Goal: Task Accomplishment & Management: Manage account settings

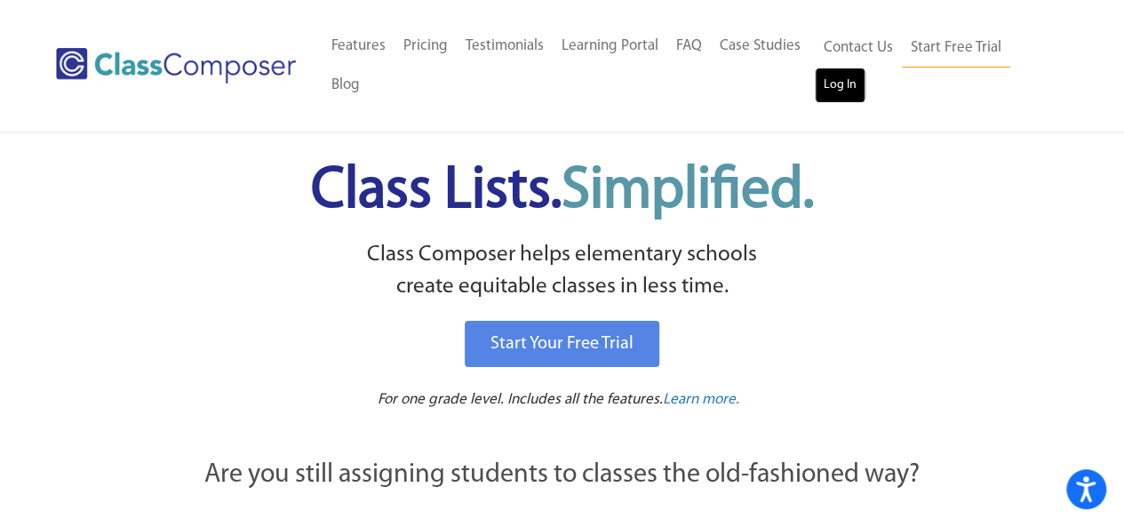
click at [836, 85] on link "Log In" at bounding box center [840, 86] width 51 height 36
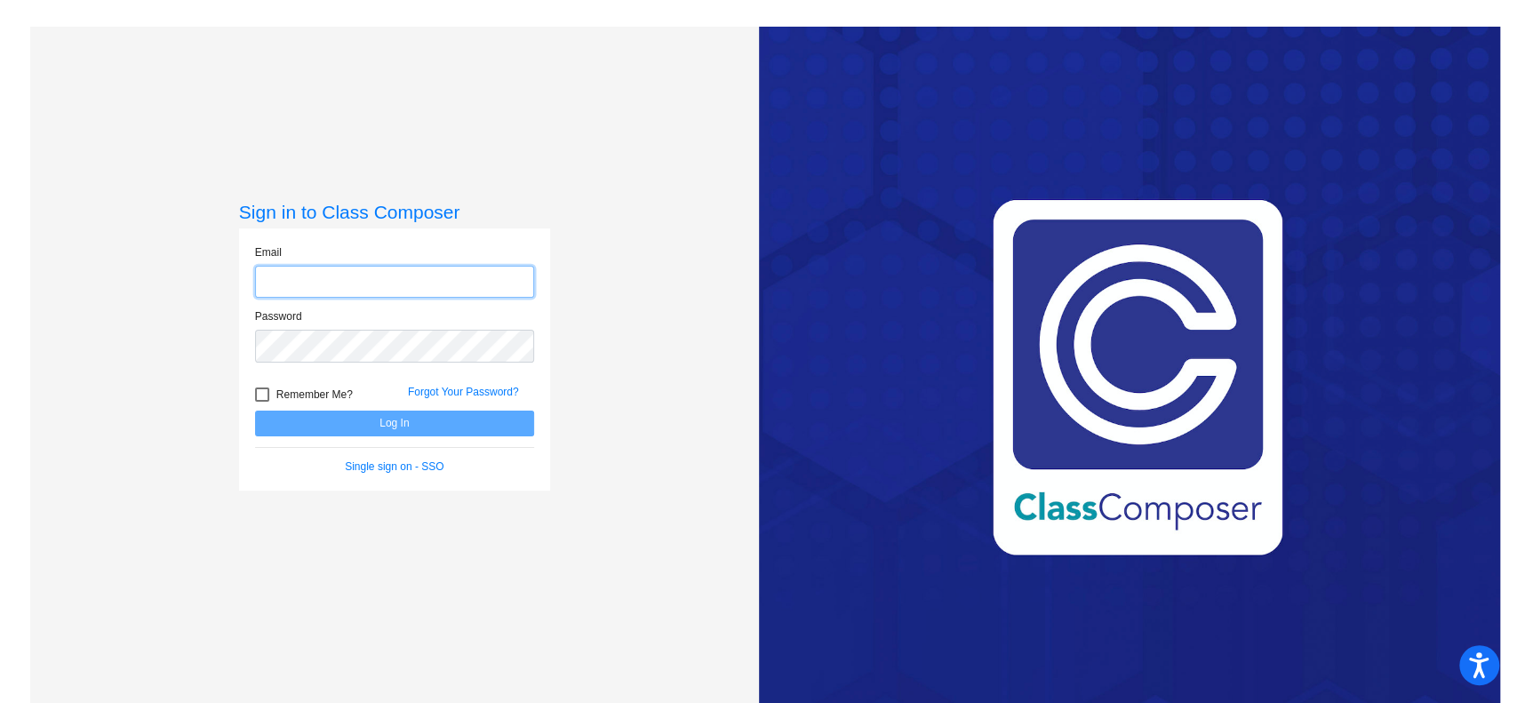
type input "[EMAIL_ADDRESS][DOMAIN_NAME]"
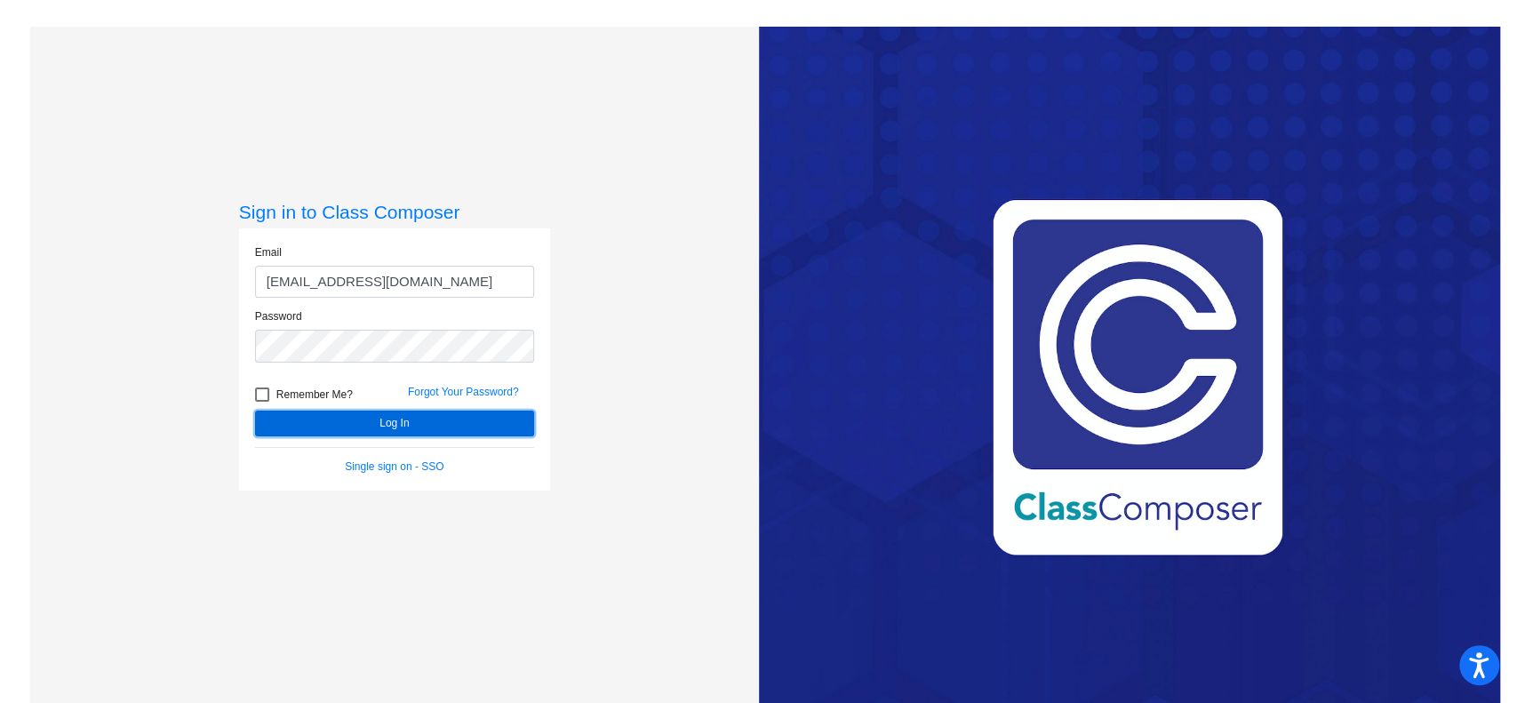
click at [344, 434] on button "Log In" at bounding box center [394, 424] width 279 height 26
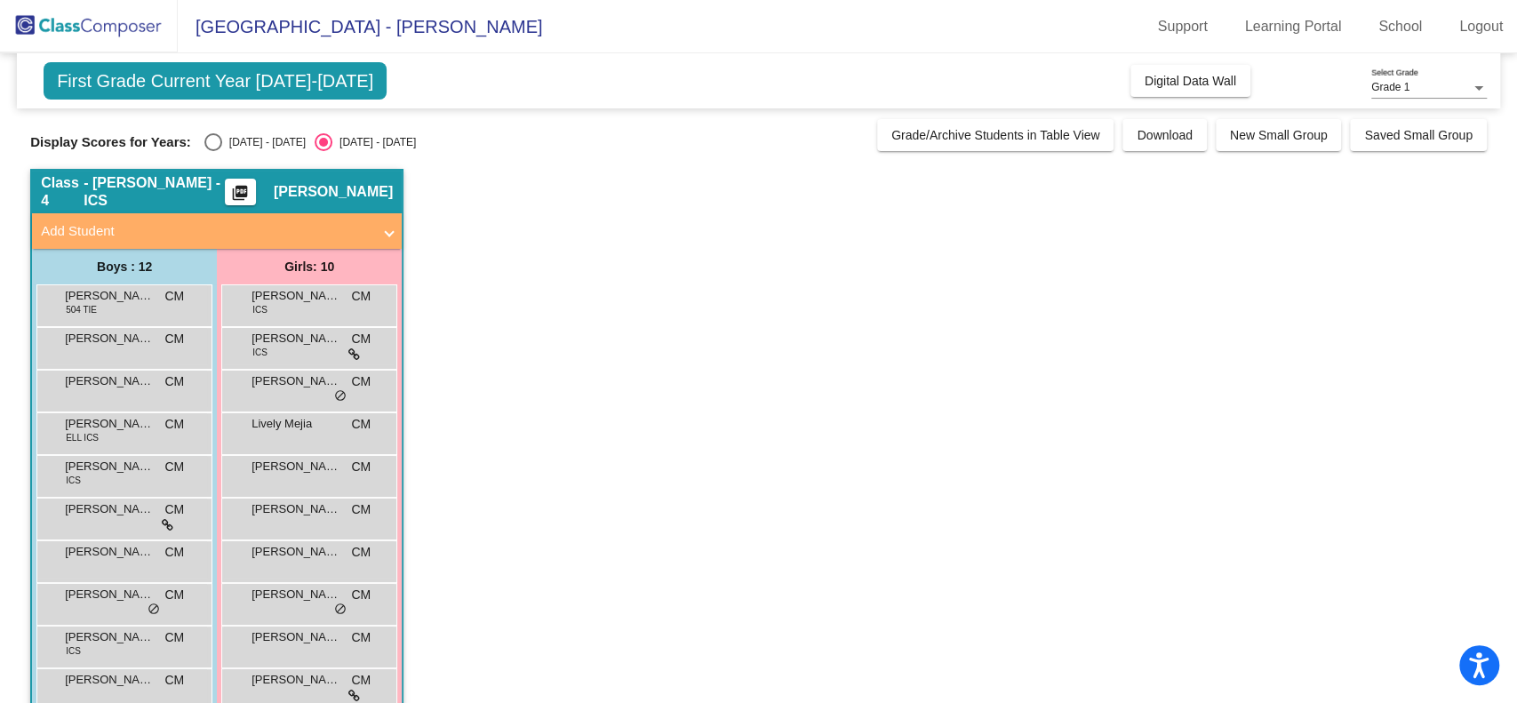
click at [211, 147] on div "Select an option" at bounding box center [213, 142] width 18 height 18
click at [212, 151] on input "[DATE] - [DATE]" at bounding box center [212, 151] width 1 height 1
radio input "true"
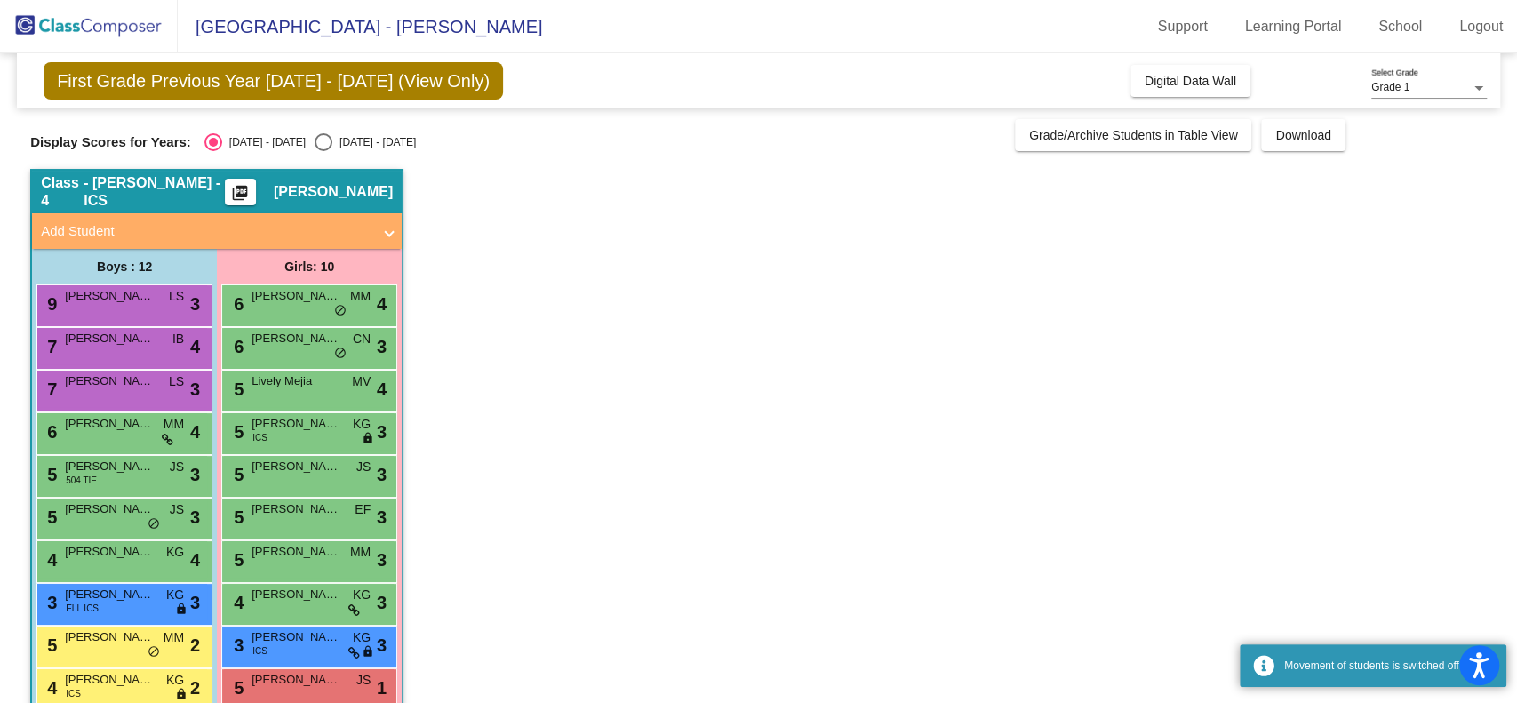
scroll to position [121, 0]
